Goal: Information Seeking & Learning: Learn about a topic

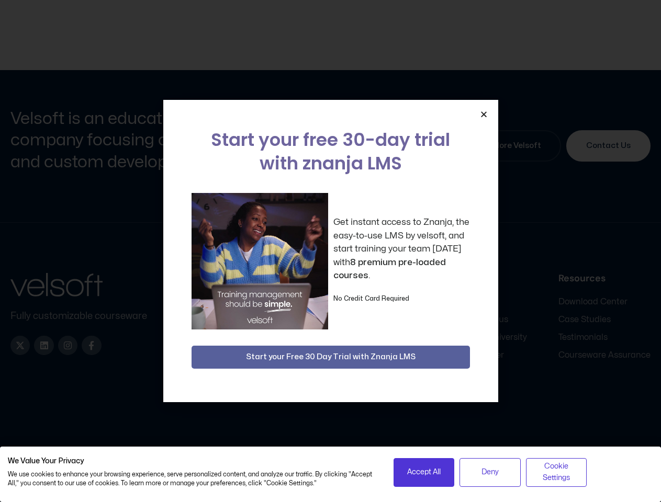
click at [330, 251] on div "Get instant access to Znanja, the easy-to-use LMS by velsoft, and start trainin…" at bounding box center [330, 261] width 278 height 137
click at [483, 114] on icon "Close" at bounding box center [484, 114] width 8 height 8
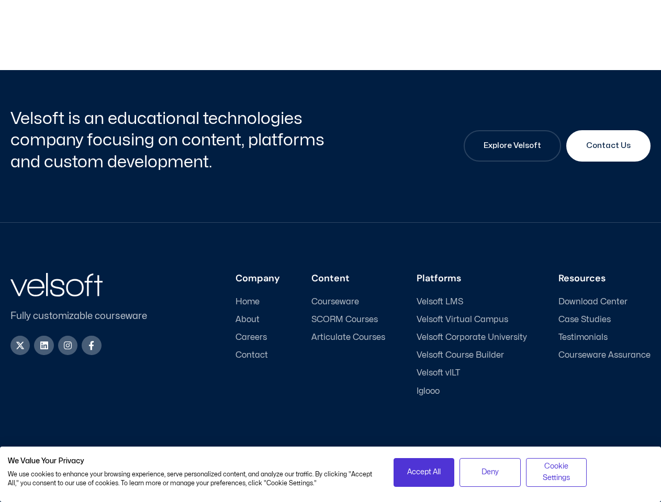
click at [331, 357] on div "Company Home About Careers Contact Content Courseware SCORM Courses Articulate …" at bounding box center [407, 334] width 486 height 123
click at [424, 472] on span "Accept All" at bounding box center [423, 473] width 33 height 12
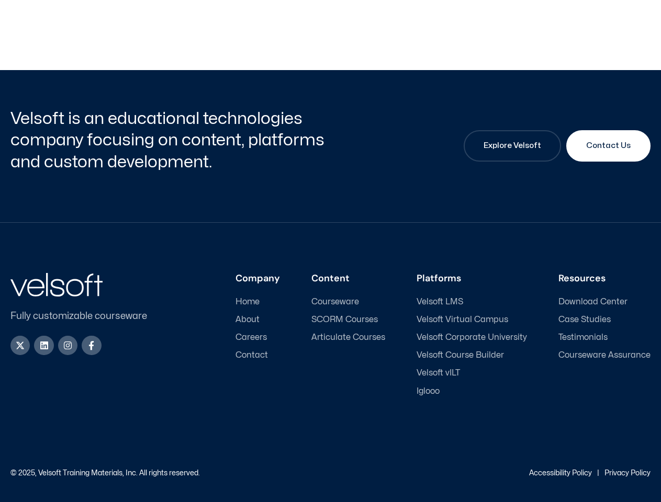
click at [490, 472] on div "Accessibility Policy | Privacy Policy" at bounding box center [491, 473] width 320 height 7
click at [556, 472] on link "Accessibility Policy" at bounding box center [560, 473] width 63 height 7
